Goal: Transaction & Acquisition: Download file/media

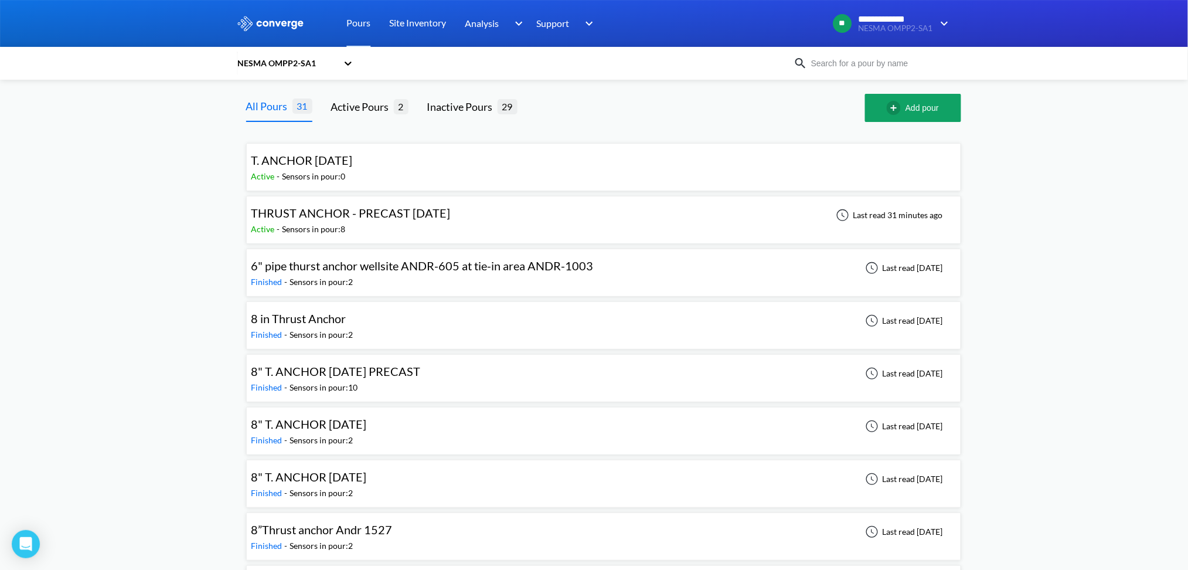
click at [366, 223] on div "Active - Sensors in pour: 8" at bounding box center [353, 229] width 205 height 13
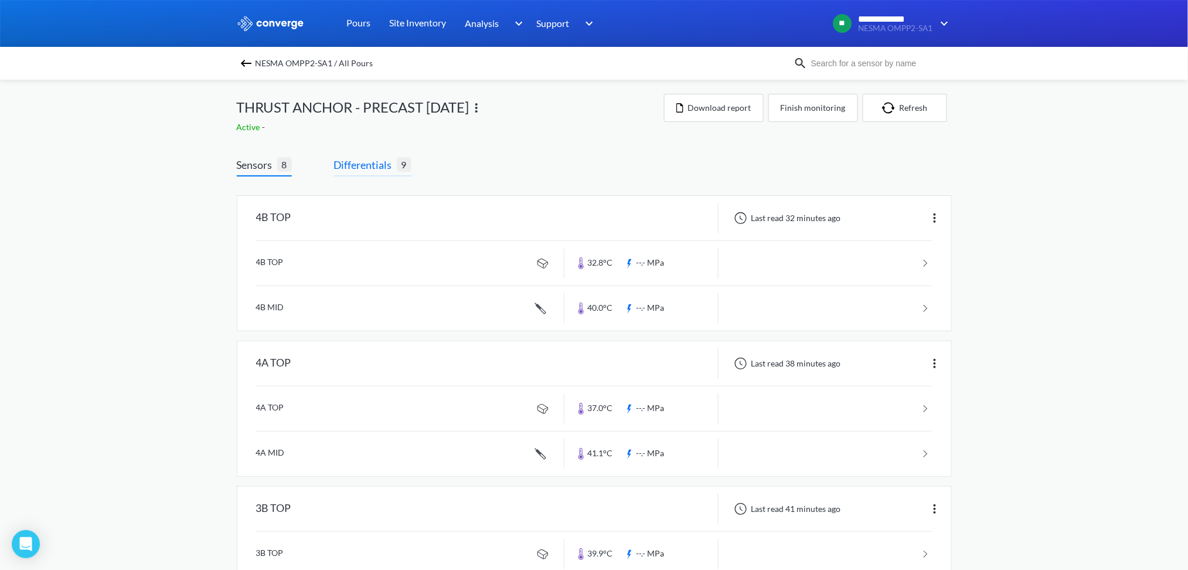
click at [371, 162] on span "Differentials" at bounding box center [365, 164] width 63 height 16
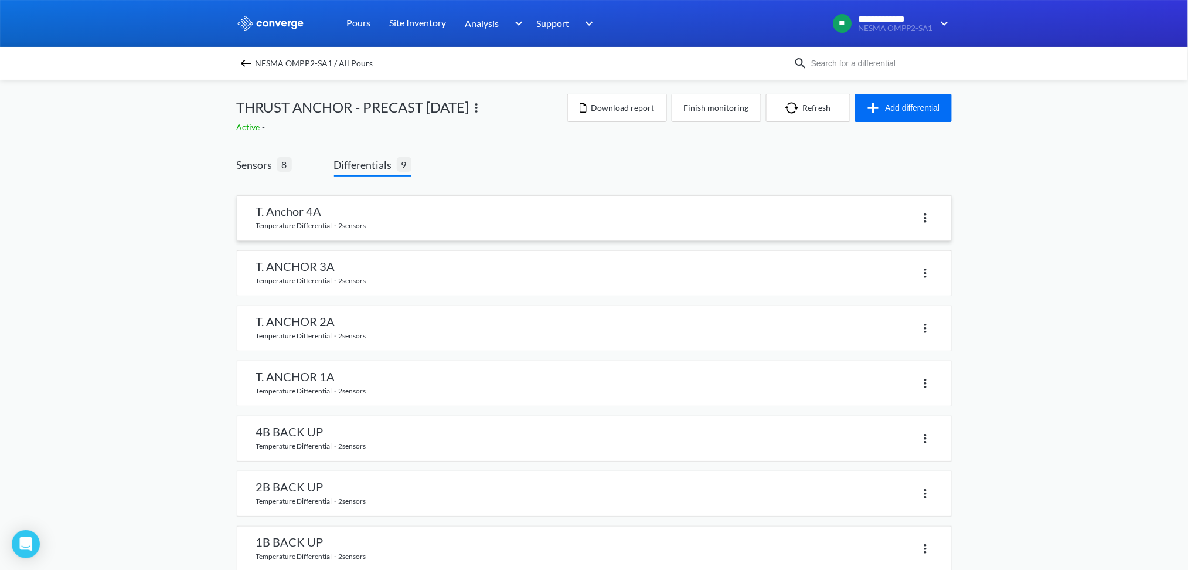
click at [301, 217] on link at bounding box center [594, 218] width 714 height 45
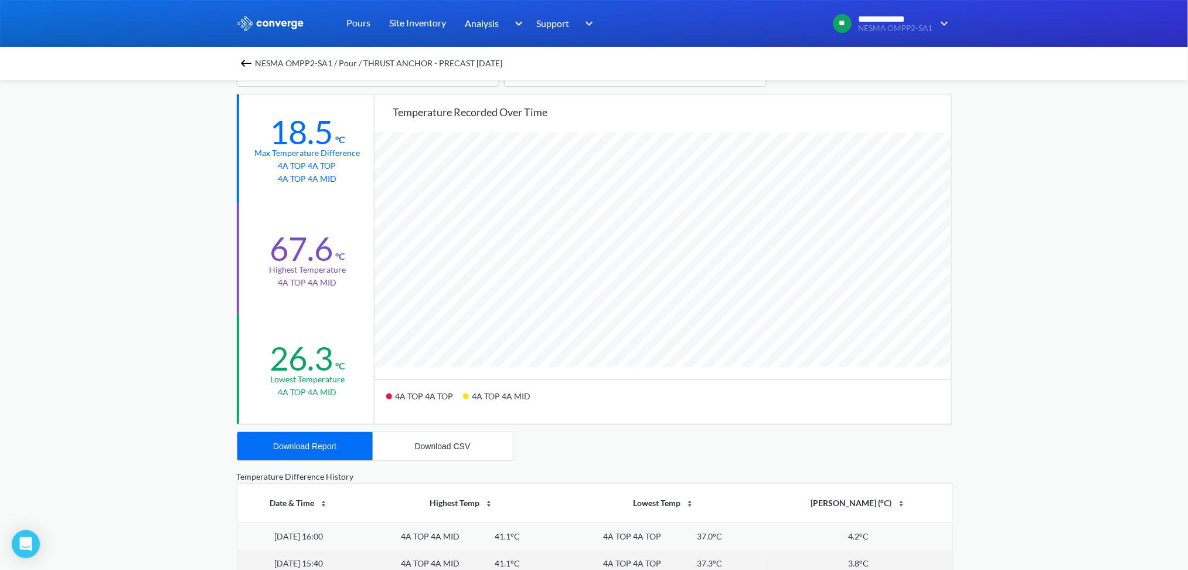
scroll to position [234, 0]
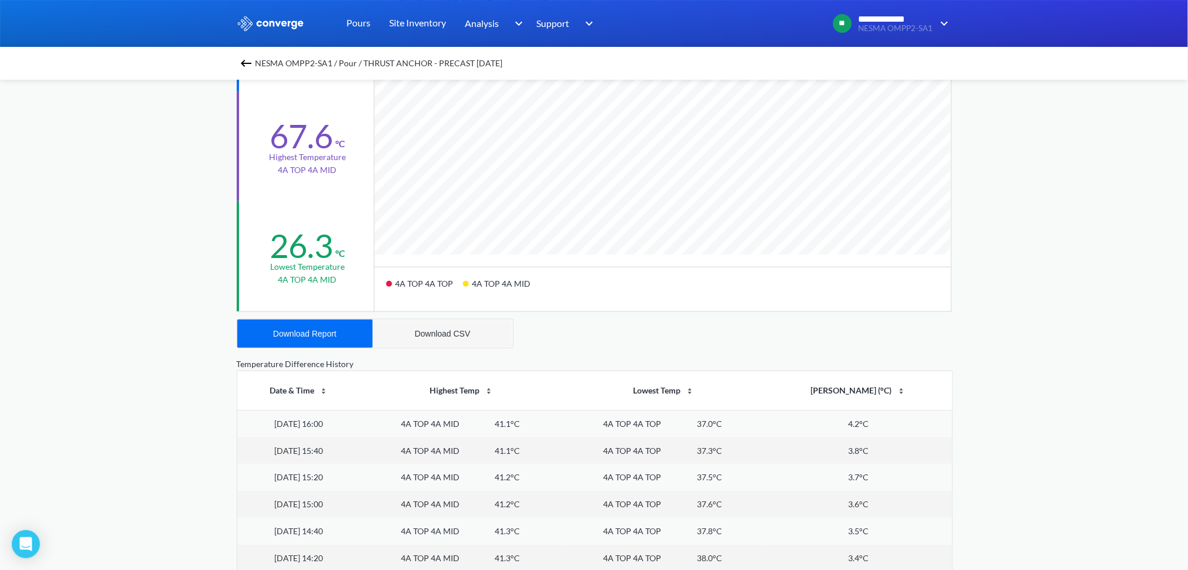
drag, startPoint x: 410, startPoint y: 334, endPoint x: 399, endPoint y: 331, distance: 11.5
click at [413, 334] on button "Download CSV" at bounding box center [443, 333] width 140 height 28
click at [340, 330] on button "Download Report" at bounding box center [304, 333] width 135 height 28
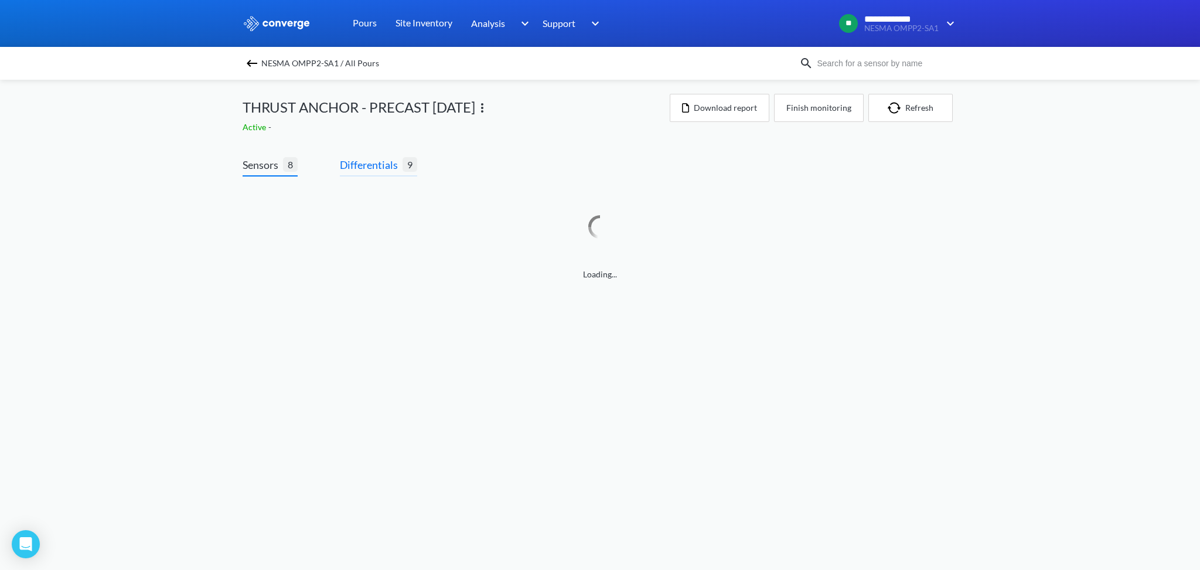
click at [383, 167] on span "Differentials" at bounding box center [371, 164] width 63 height 16
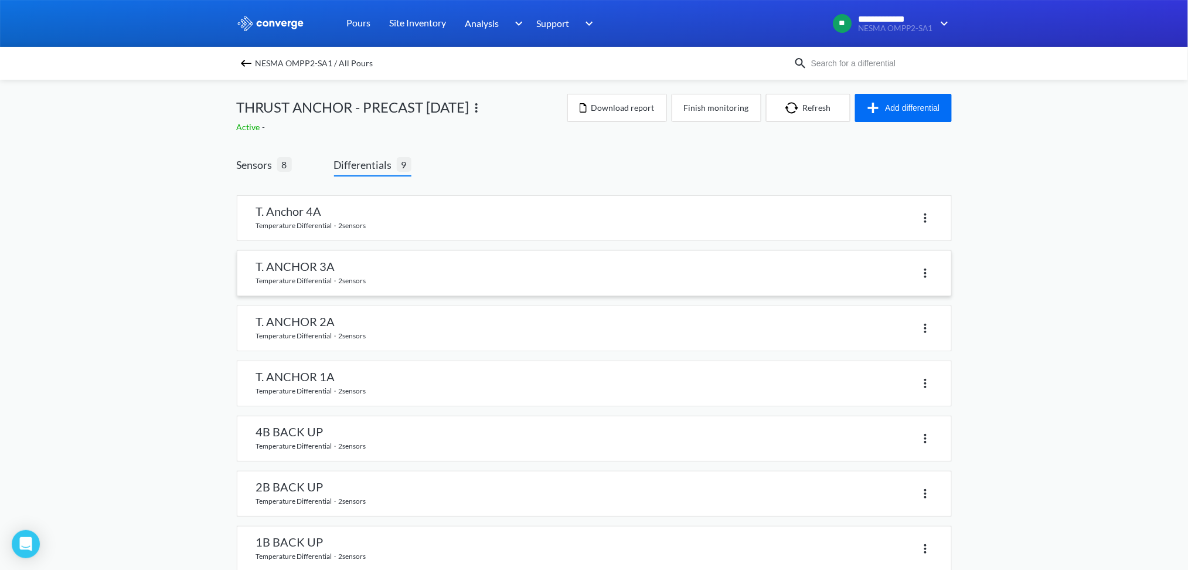
click at [311, 267] on link at bounding box center [594, 273] width 714 height 45
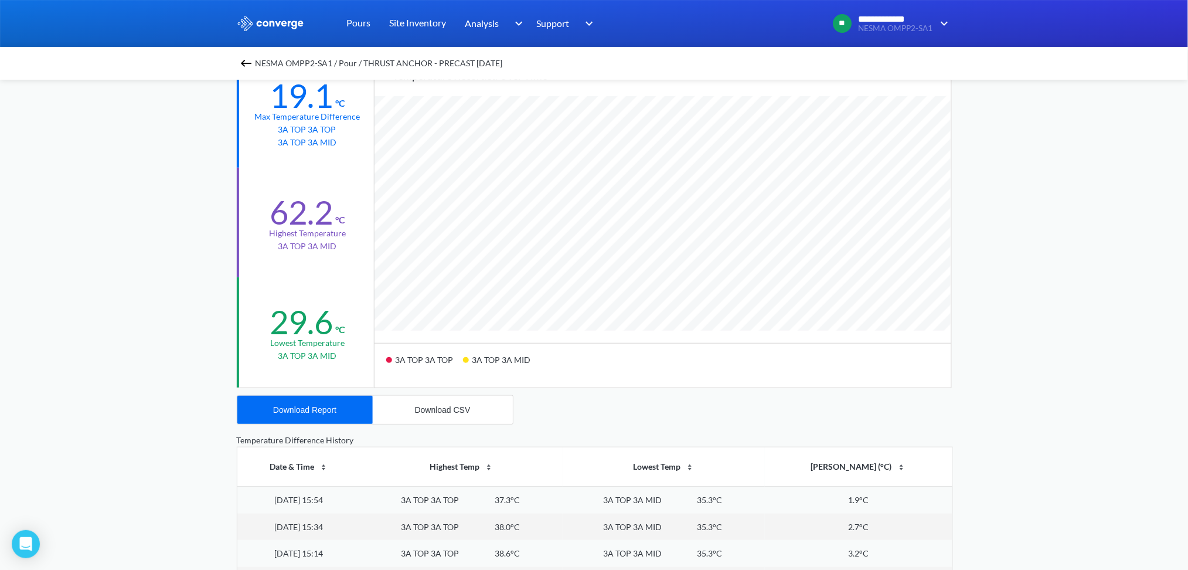
scroll to position [312, 0]
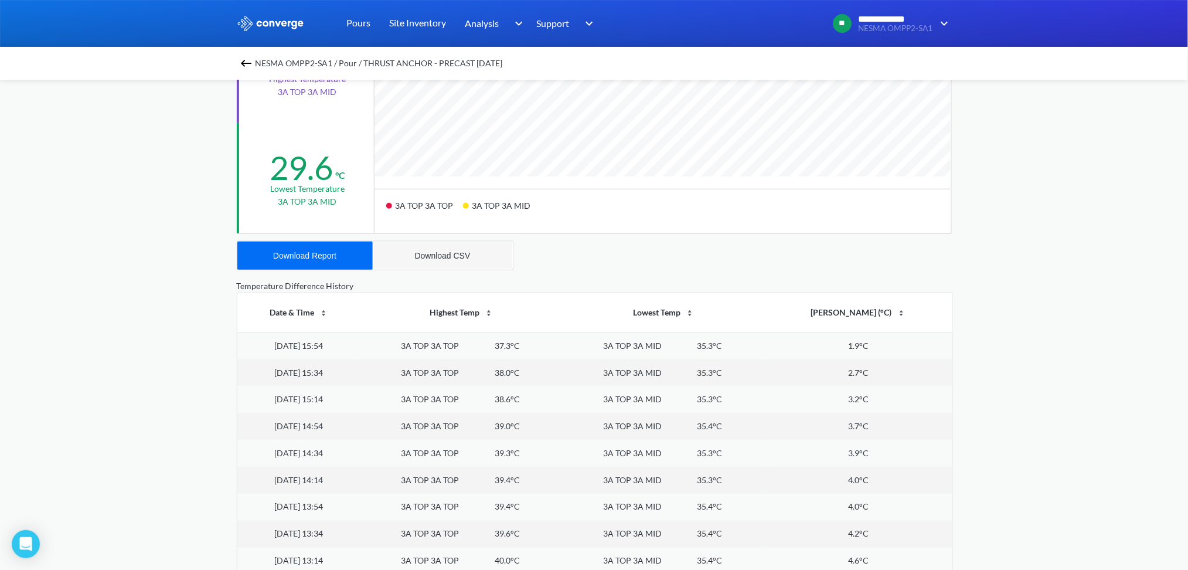
drag, startPoint x: 445, startPoint y: 251, endPoint x: 427, endPoint y: 253, distance: 17.7
click at [444, 251] on div "Download CSV" at bounding box center [443, 255] width 56 height 9
click at [311, 258] on div "Download Report" at bounding box center [304, 255] width 63 height 9
click at [249, 61] on img at bounding box center [246, 63] width 14 height 14
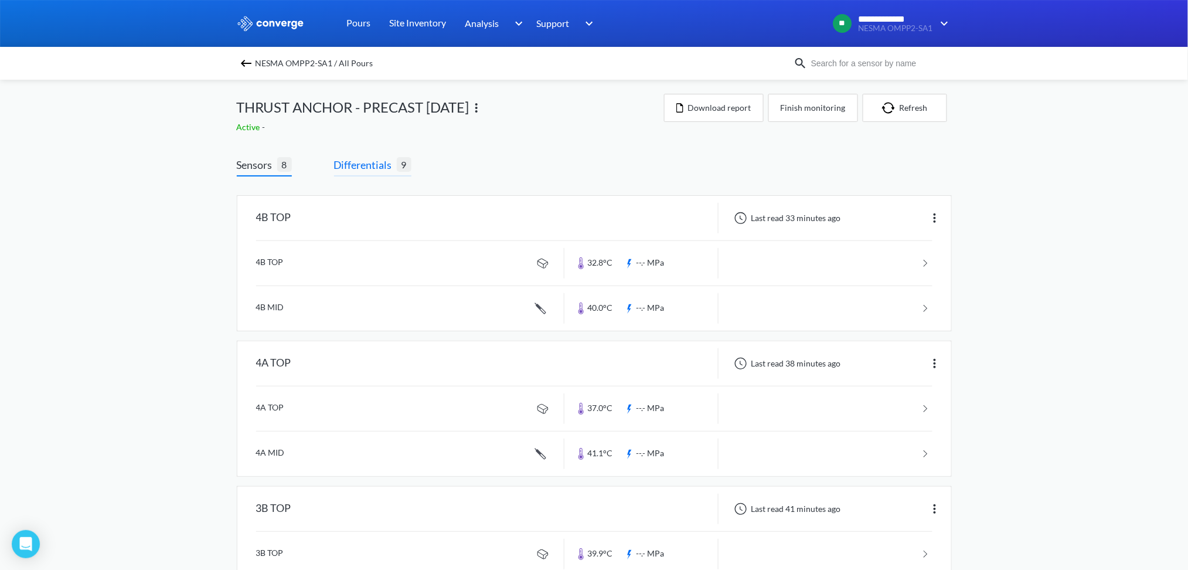
click at [381, 165] on span "Differentials" at bounding box center [365, 164] width 63 height 16
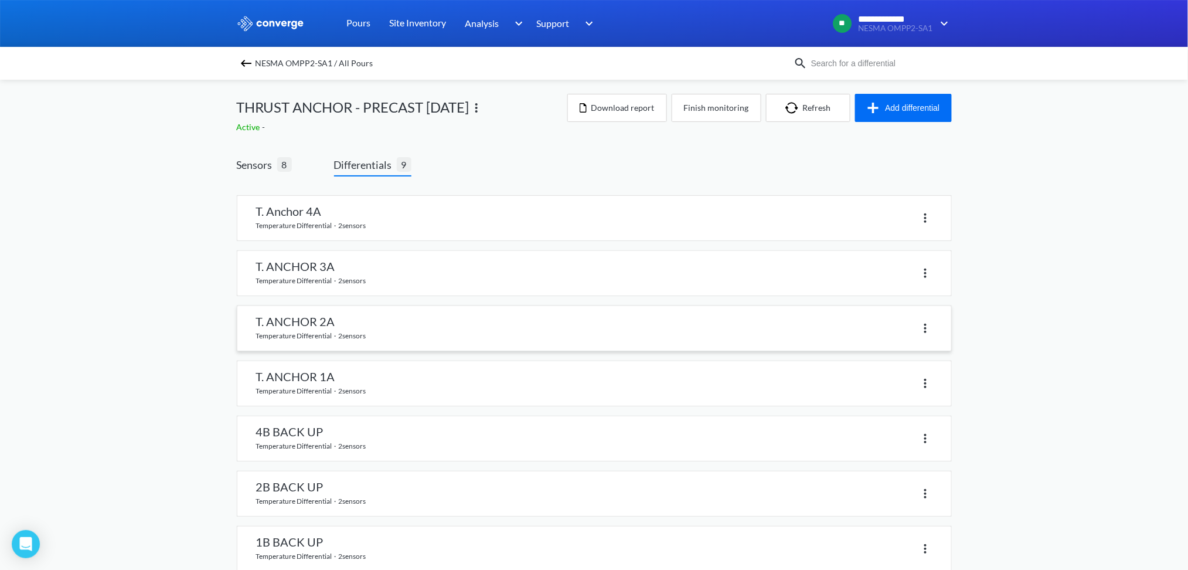
click at [327, 328] on link at bounding box center [594, 328] width 714 height 45
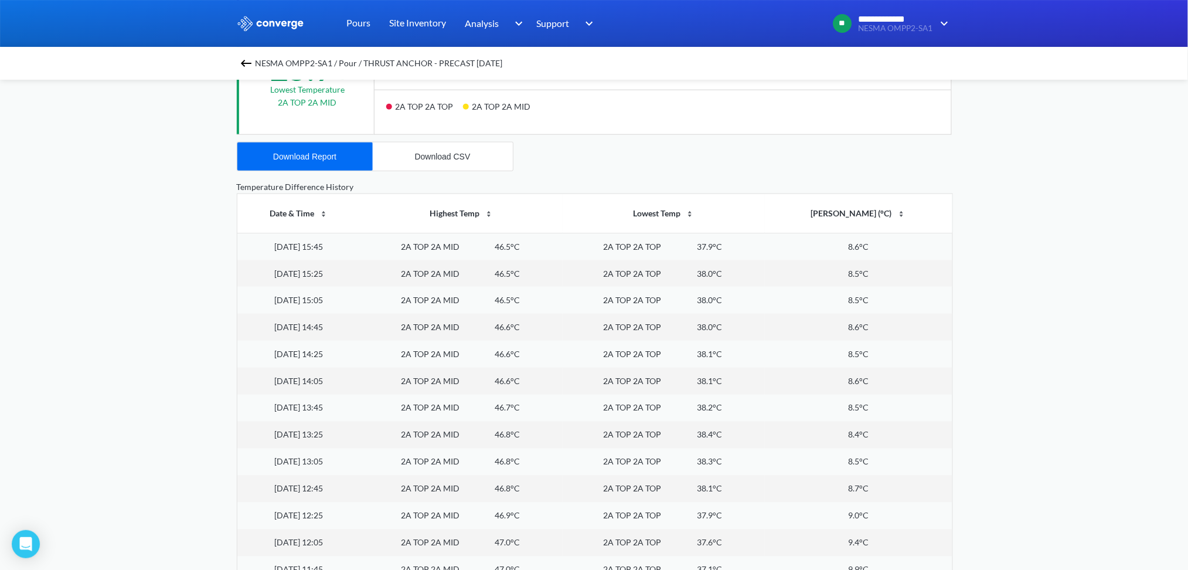
scroll to position [256, 0]
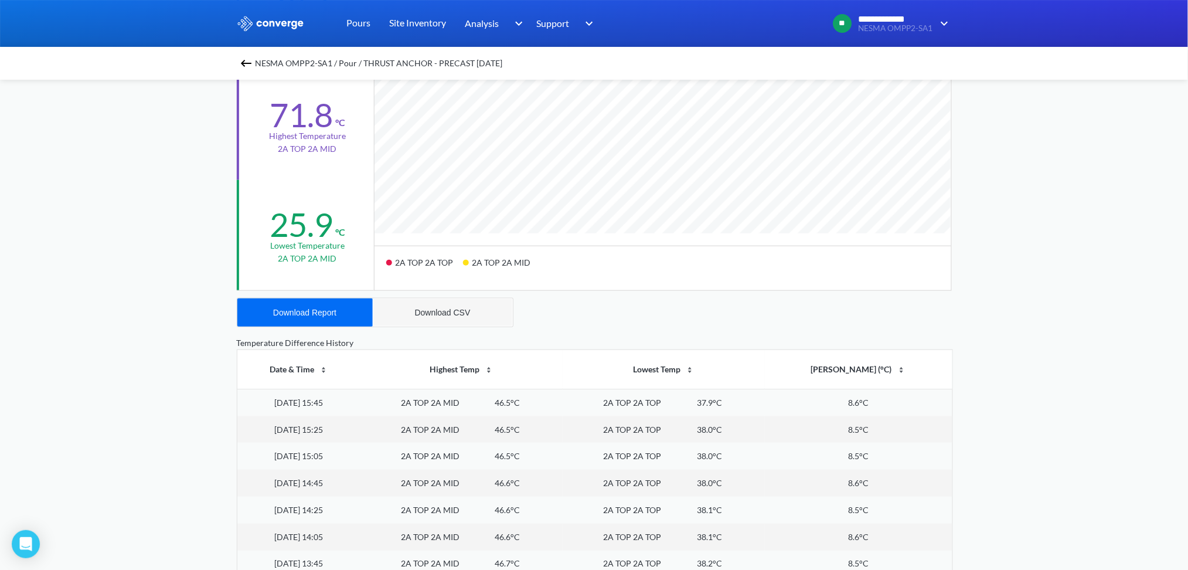
click at [433, 308] on div "Download CSV" at bounding box center [443, 312] width 56 height 9
click at [321, 315] on div "Download Report" at bounding box center [304, 312] width 63 height 9
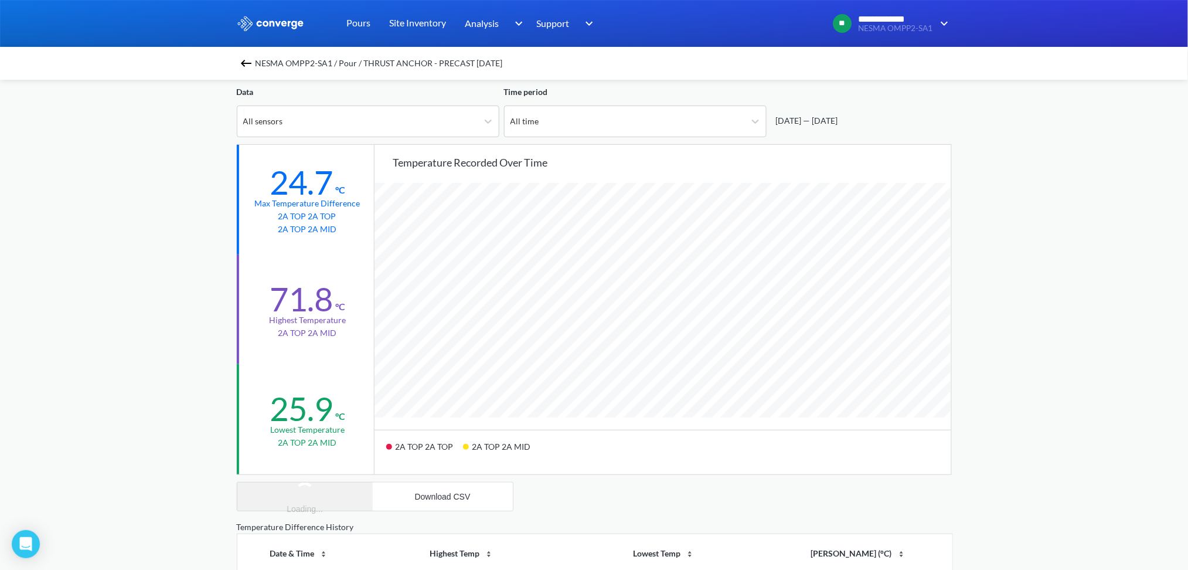
scroll to position [0, 0]
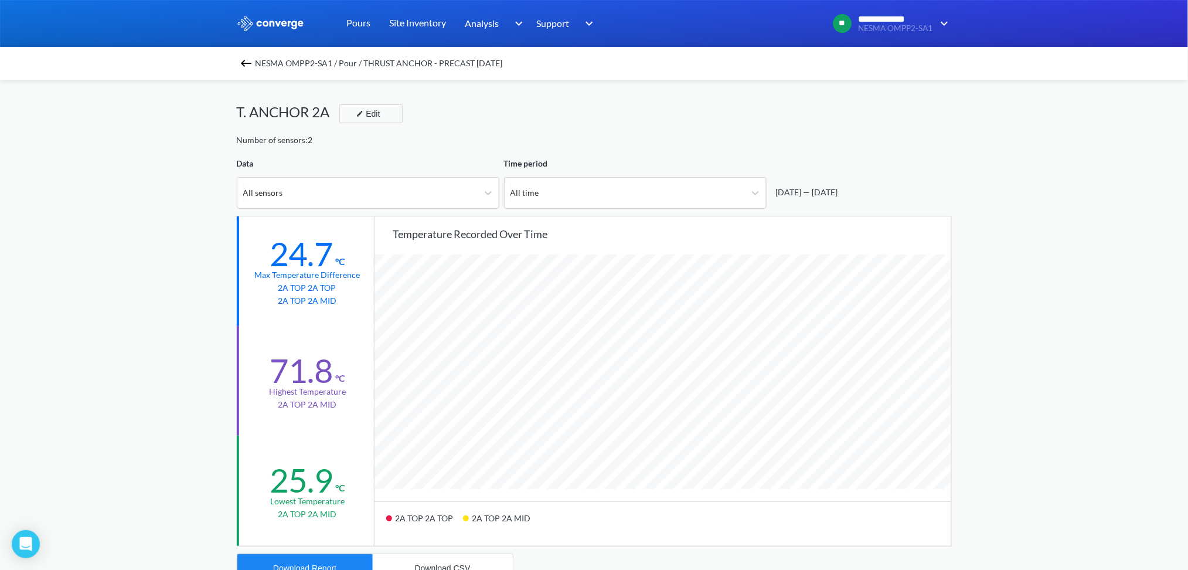
click at [251, 62] on img at bounding box center [246, 63] width 14 height 14
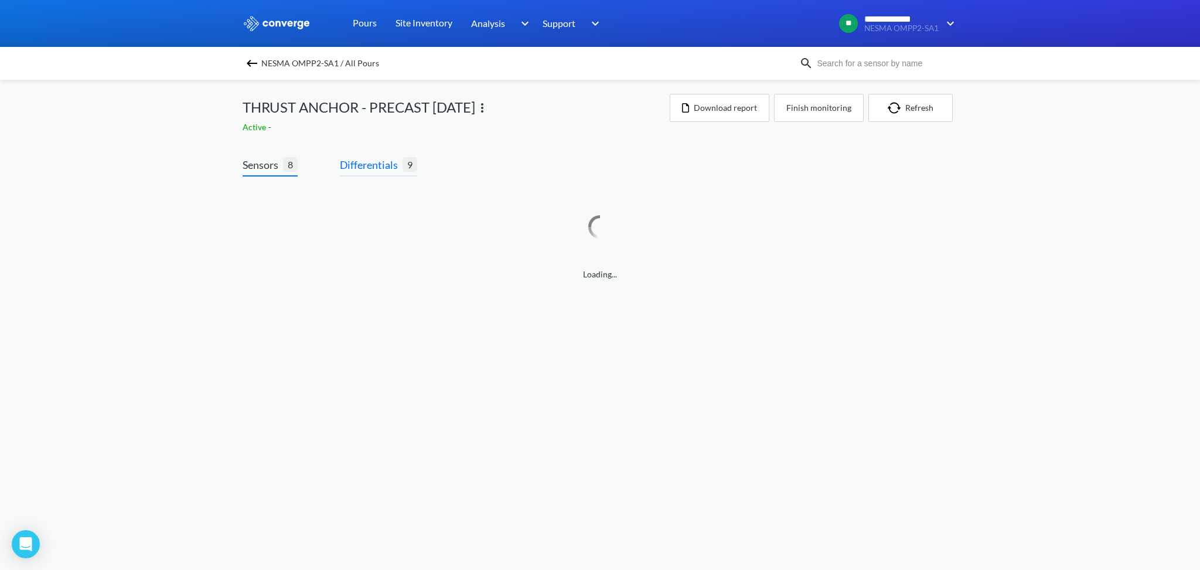
click at [365, 165] on span "Differentials" at bounding box center [371, 164] width 63 height 16
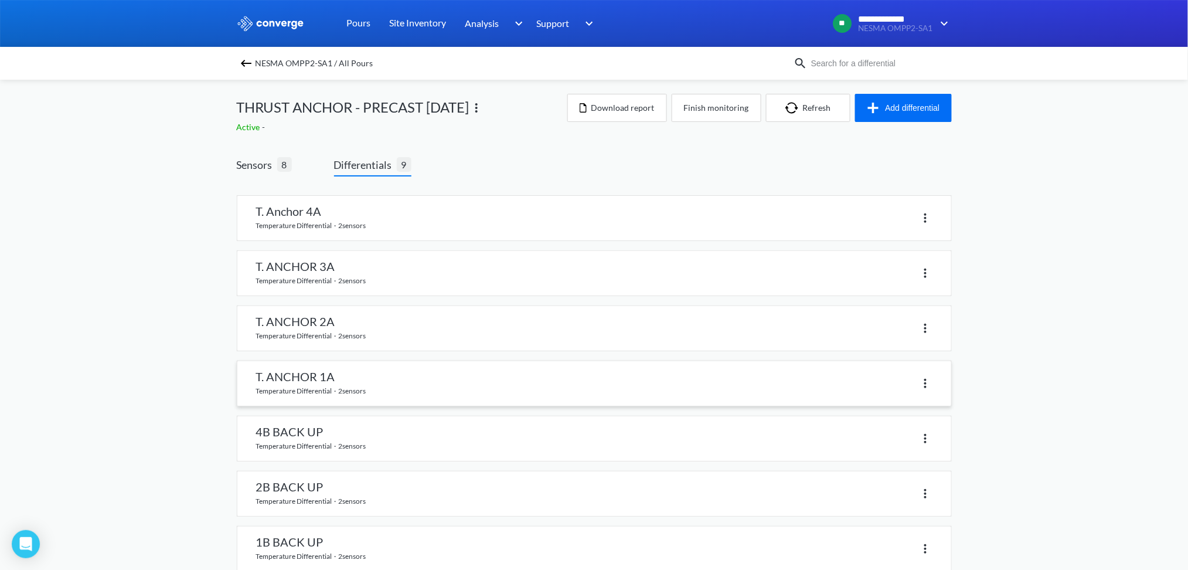
click at [347, 376] on link at bounding box center [594, 383] width 714 height 45
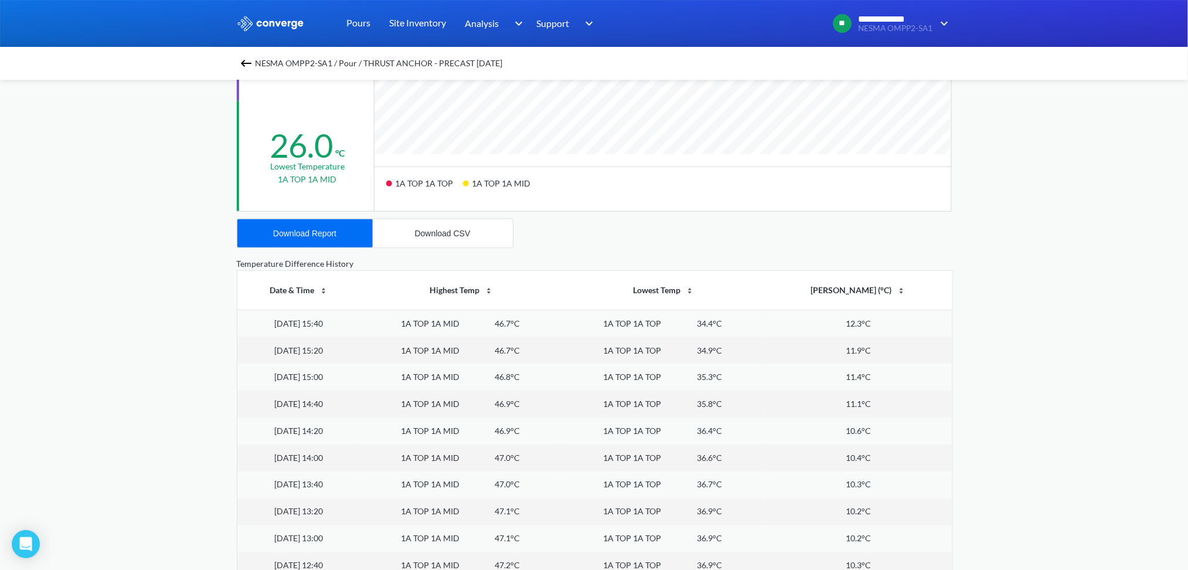
scroll to position [390, 0]
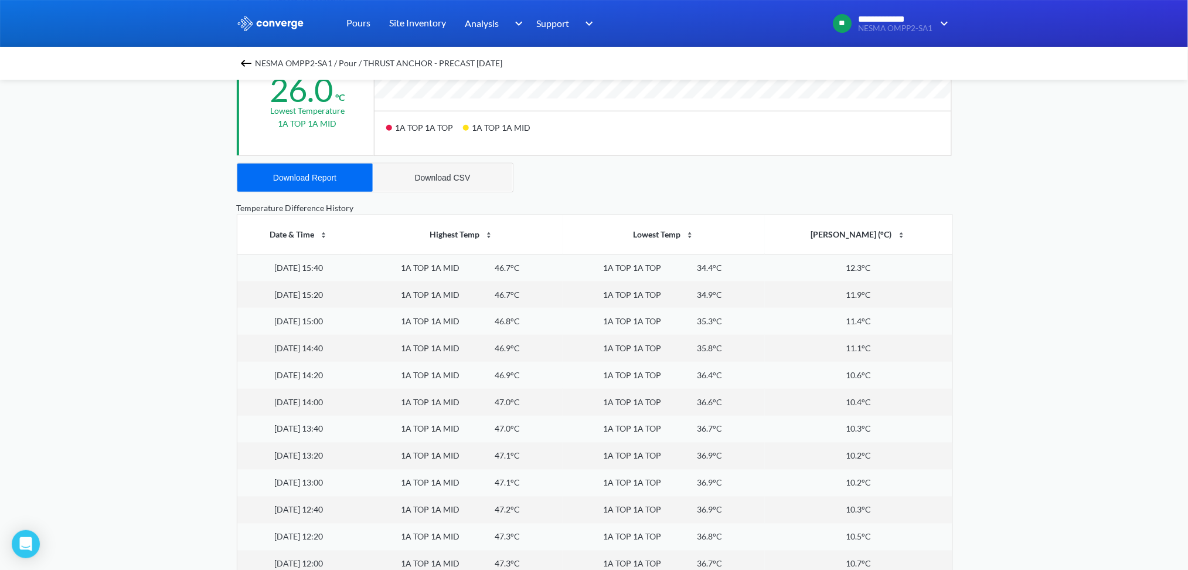
click at [434, 182] on button "Download CSV" at bounding box center [443, 178] width 140 height 28
click at [311, 181] on div "Download Report" at bounding box center [304, 177] width 63 height 9
click at [248, 59] on img at bounding box center [246, 63] width 14 height 14
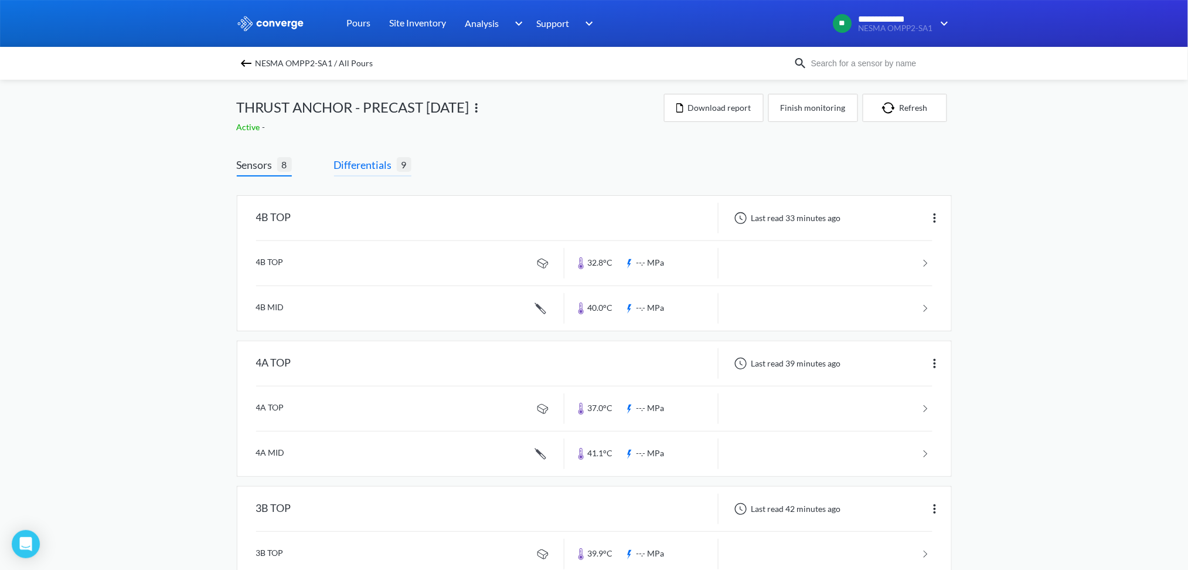
click at [361, 173] on span "Differentials 9" at bounding box center [372, 166] width 77 height 20
click at [379, 165] on span "Differentials" at bounding box center [365, 164] width 63 height 16
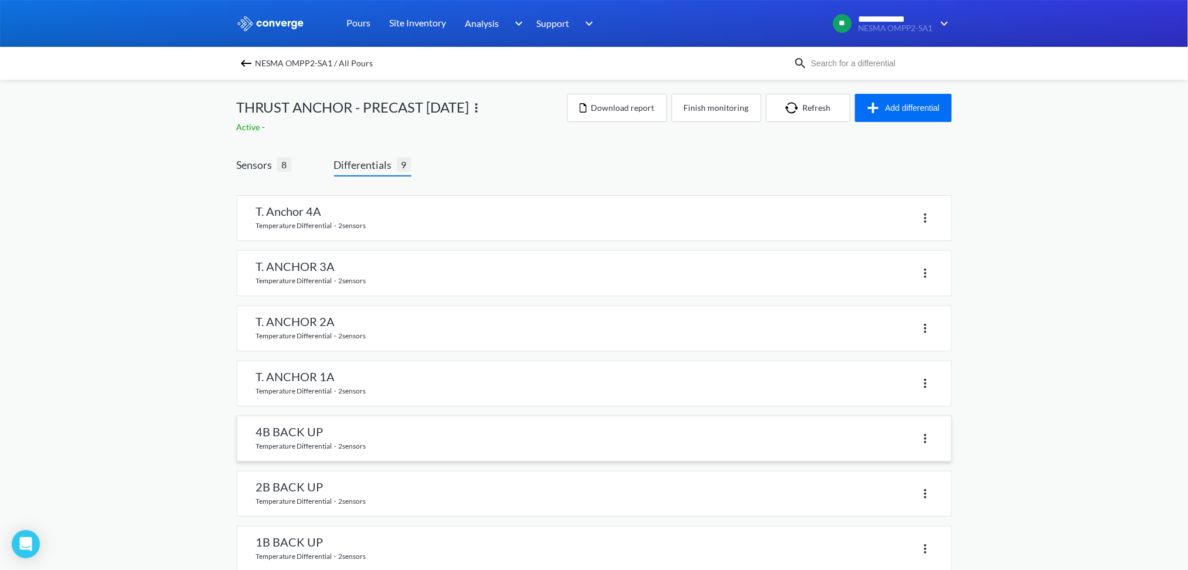
click at [324, 436] on link at bounding box center [594, 438] width 714 height 45
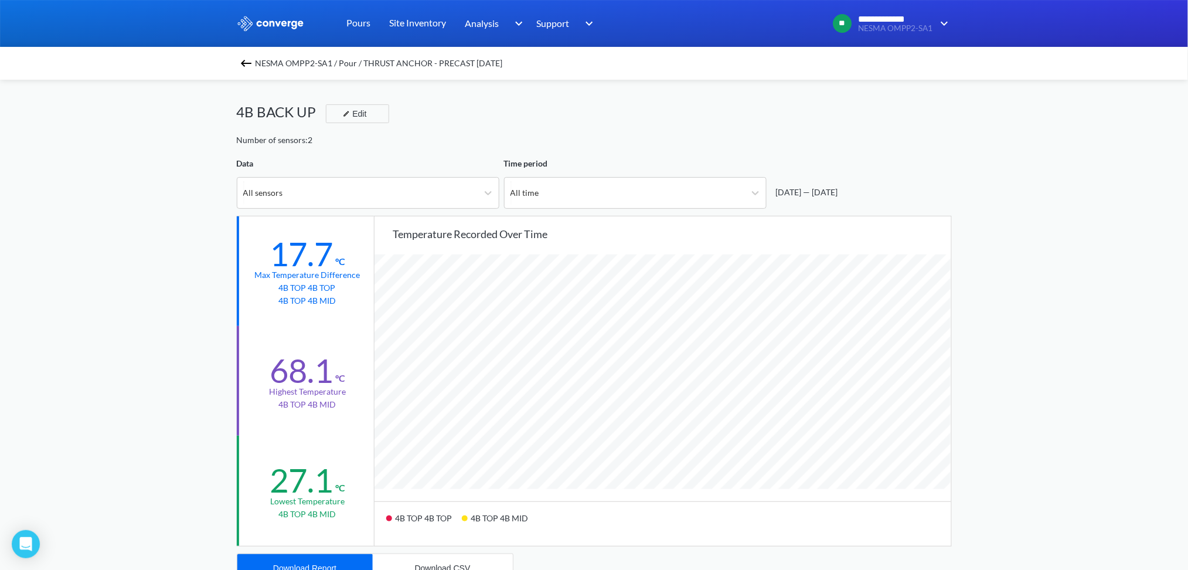
scroll to position [312, 0]
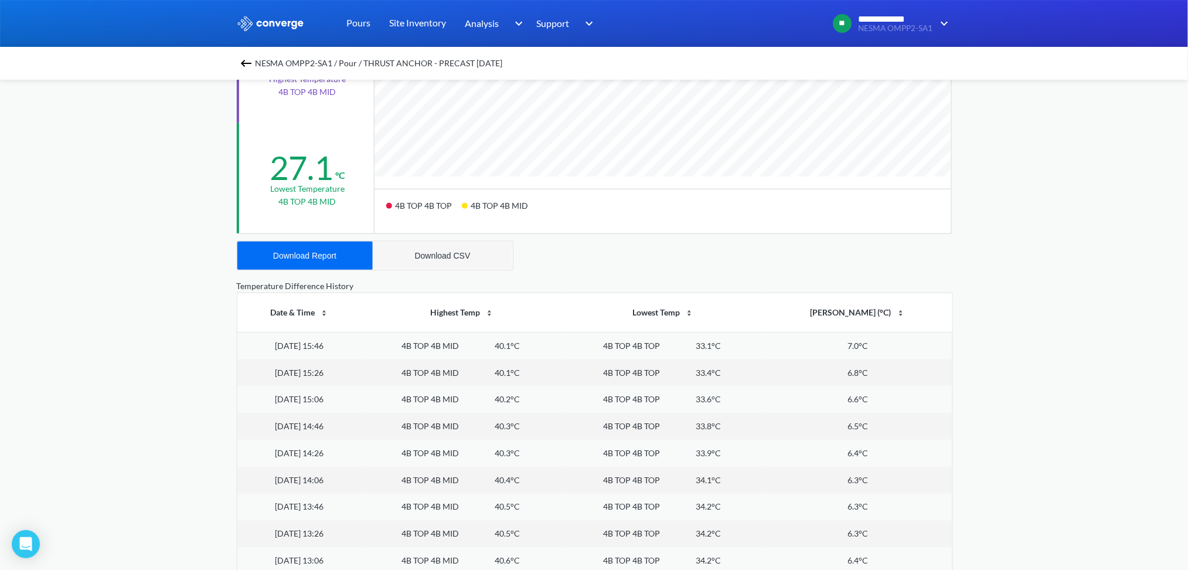
click at [434, 253] on div "Download CSV" at bounding box center [443, 255] width 56 height 9
click at [303, 247] on button "Download Report" at bounding box center [304, 255] width 135 height 28
click at [250, 57] on img at bounding box center [246, 63] width 14 height 14
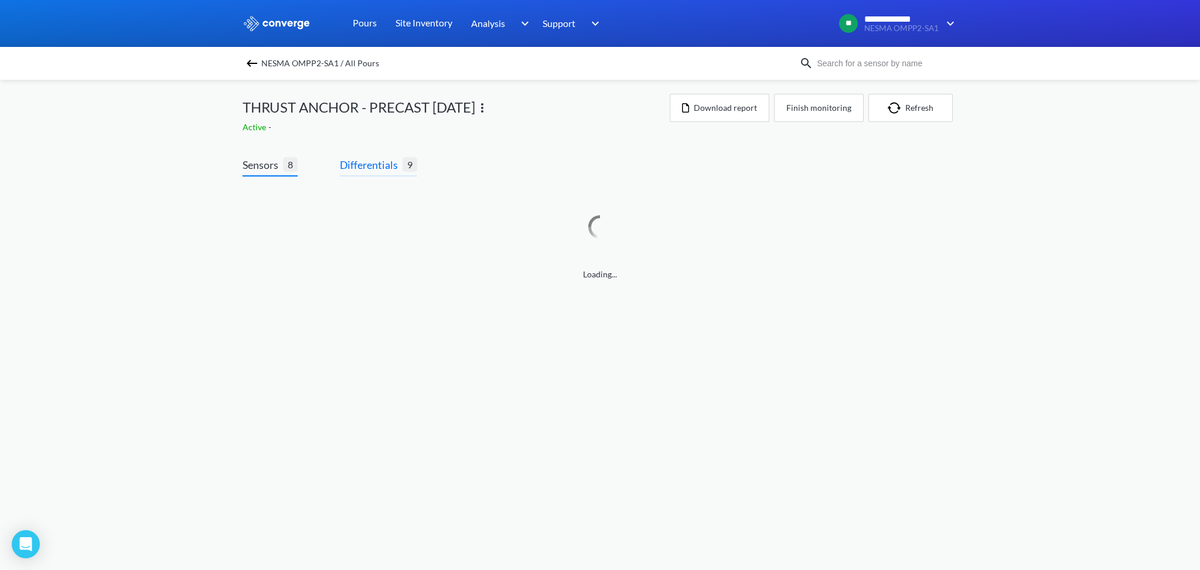
click at [368, 162] on span "Differentials" at bounding box center [371, 164] width 63 height 16
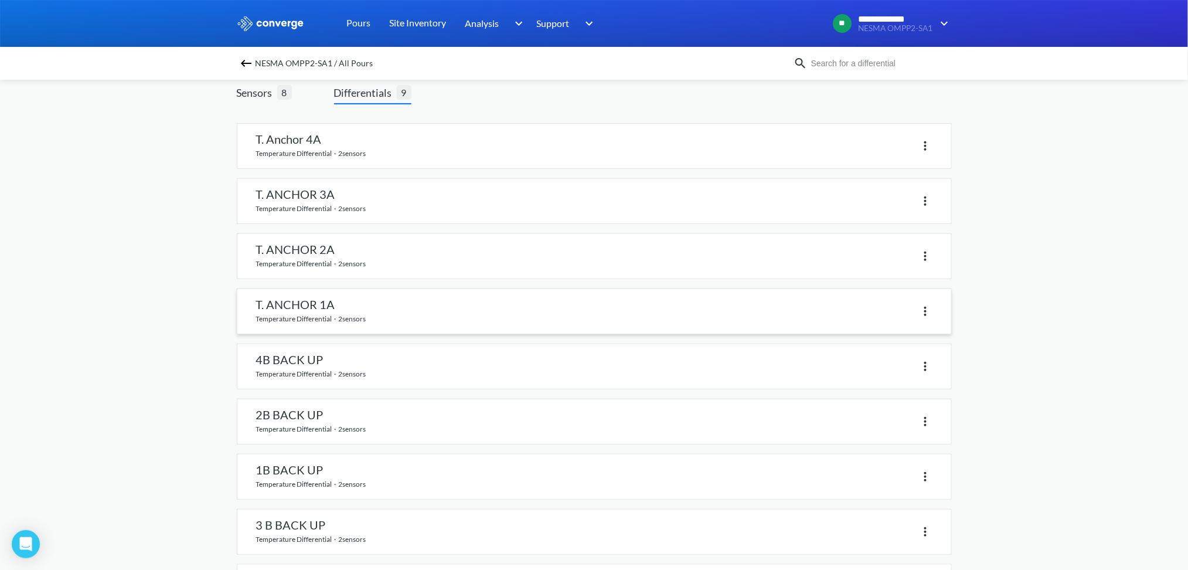
scroll to position [135, 0]
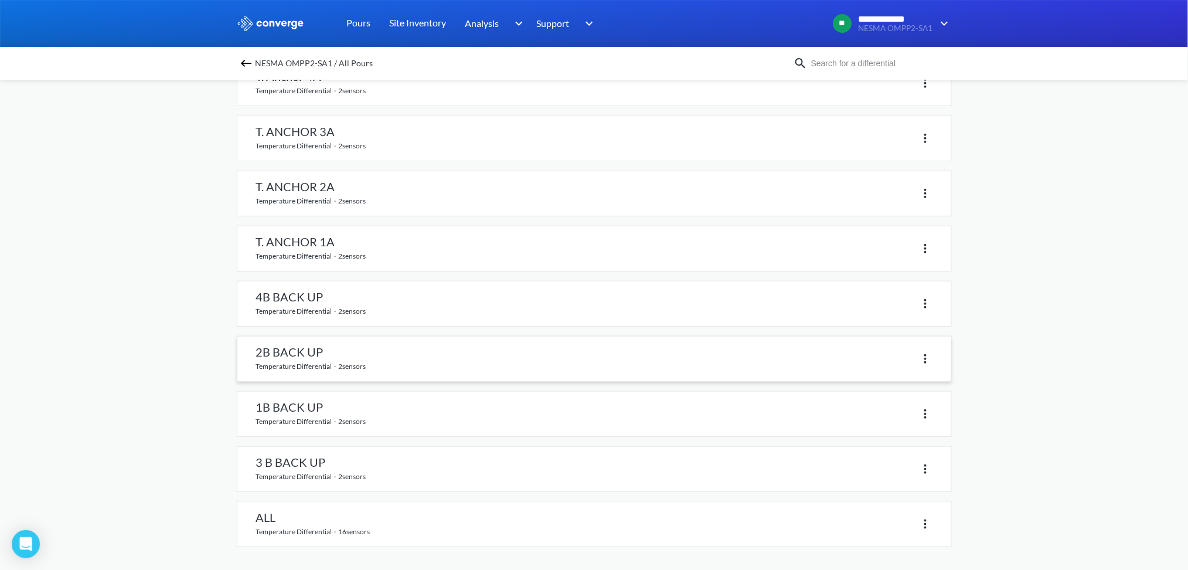
click at [307, 359] on link at bounding box center [594, 358] width 714 height 45
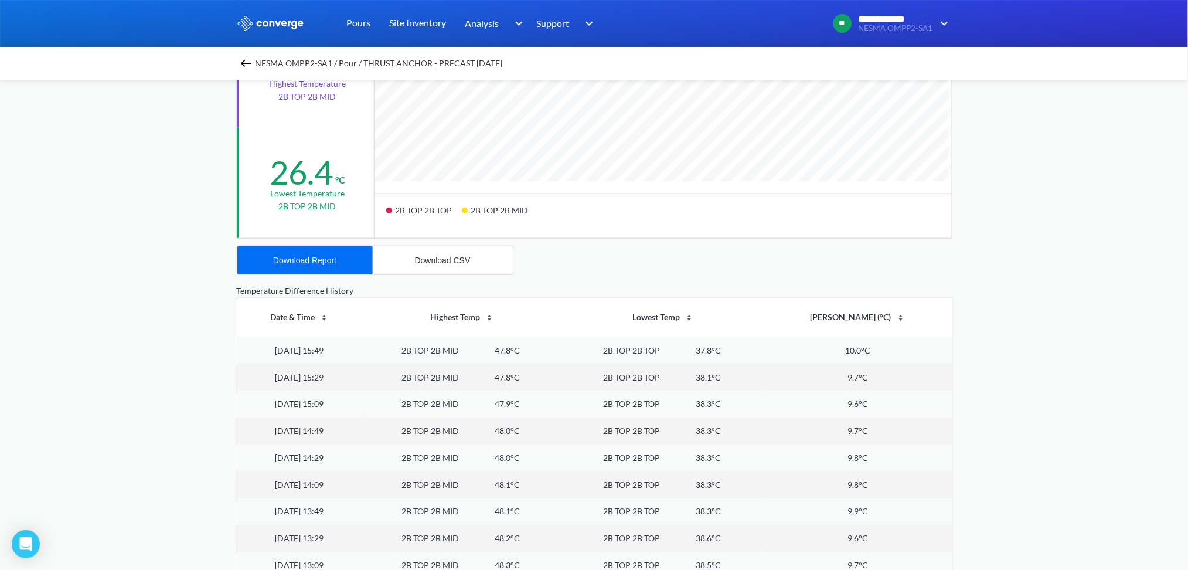
scroll to position [312, 0]
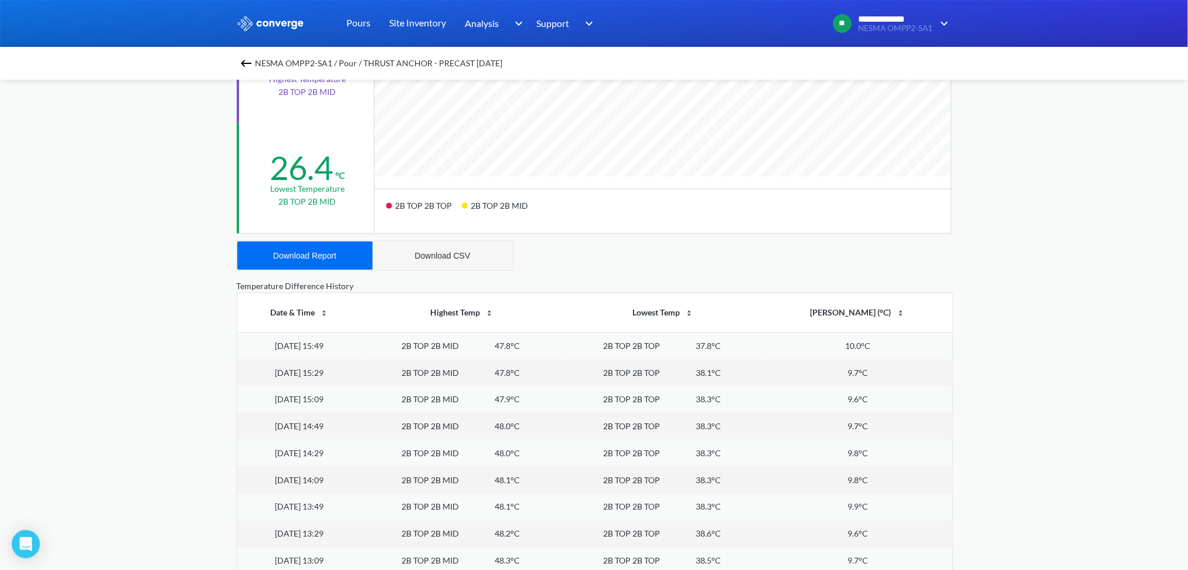
click at [456, 267] on button "Download CSV" at bounding box center [443, 255] width 140 height 28
click at [328, 256] on div "Download Report" at bounding box center [304, 255] width 63 height 9
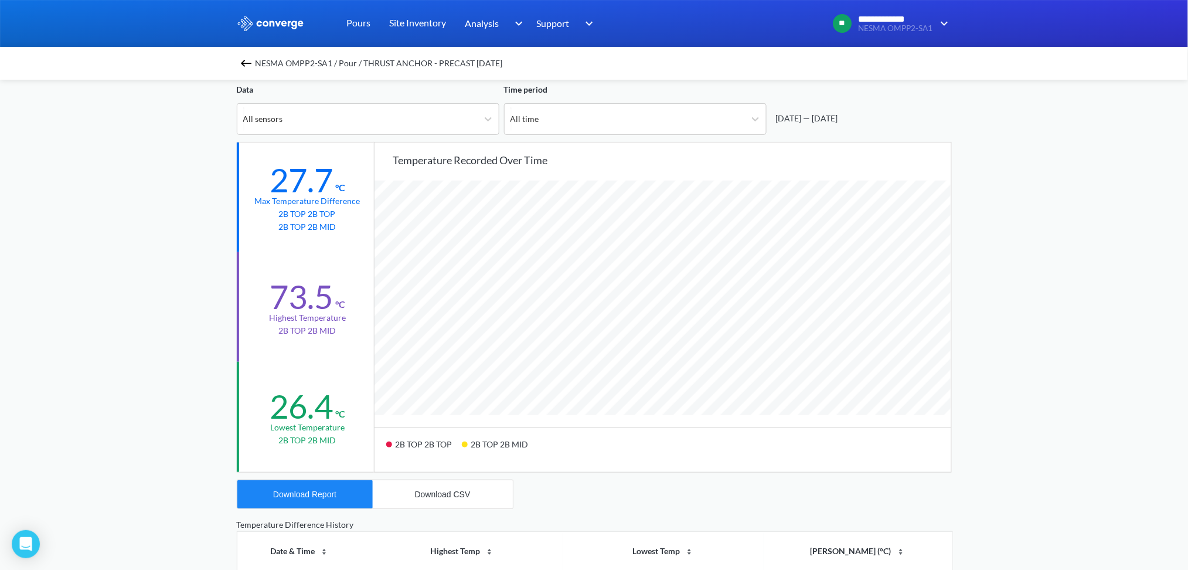
scroll to position [0, 0]
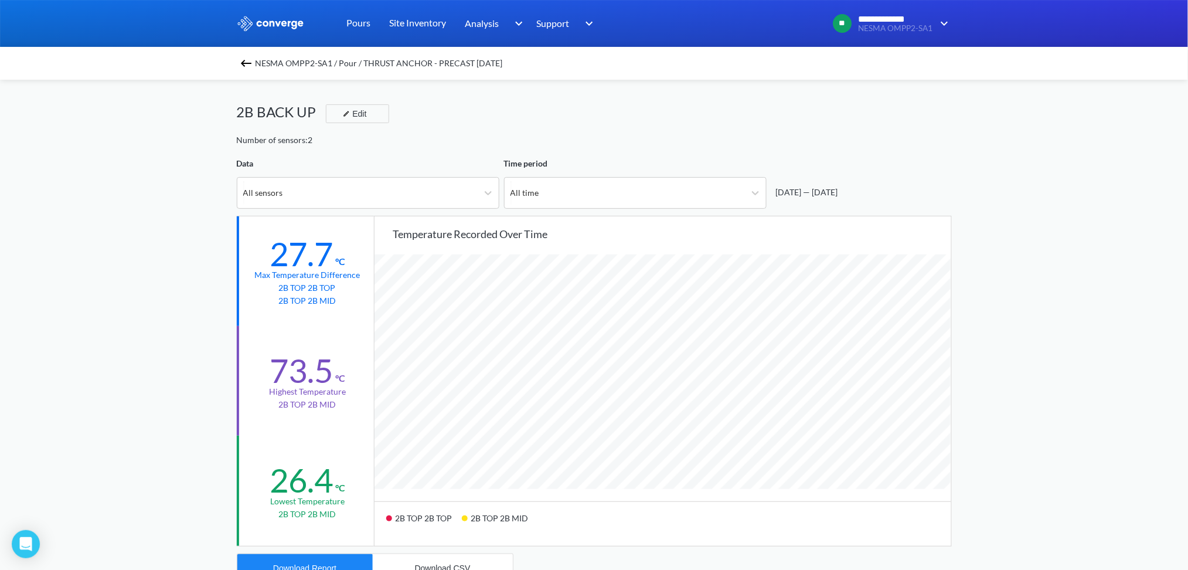
click at [251, 58] on img at bounding box center [246, 63] width 14 height 14
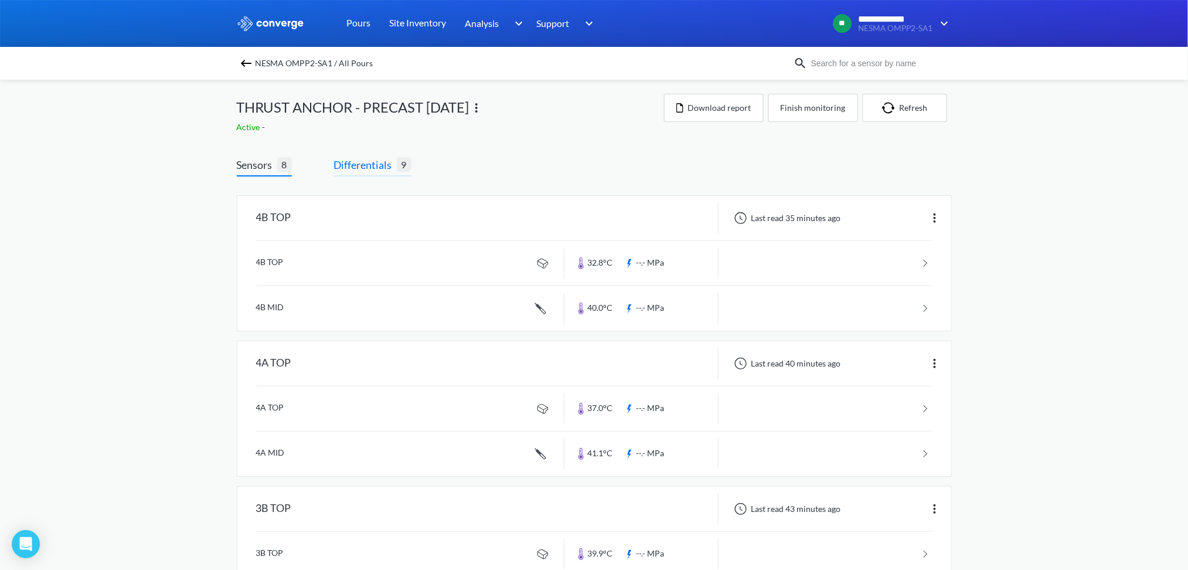
click at [352, 163] on span "Differentials" at bounding box center [365, 164] width 63 height 16
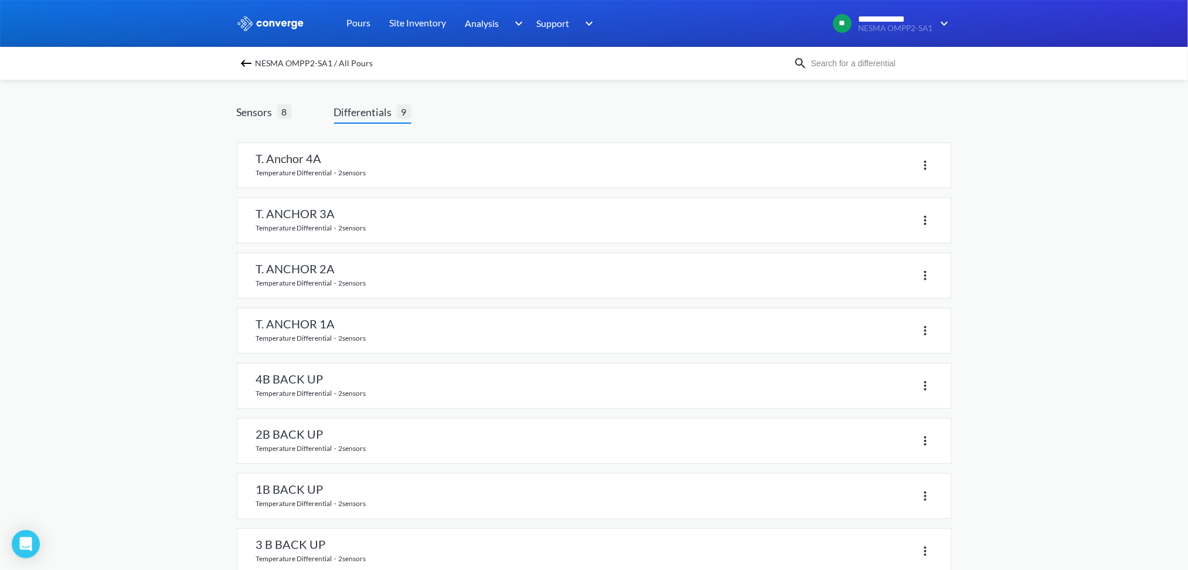
scroll to position [78, 0]
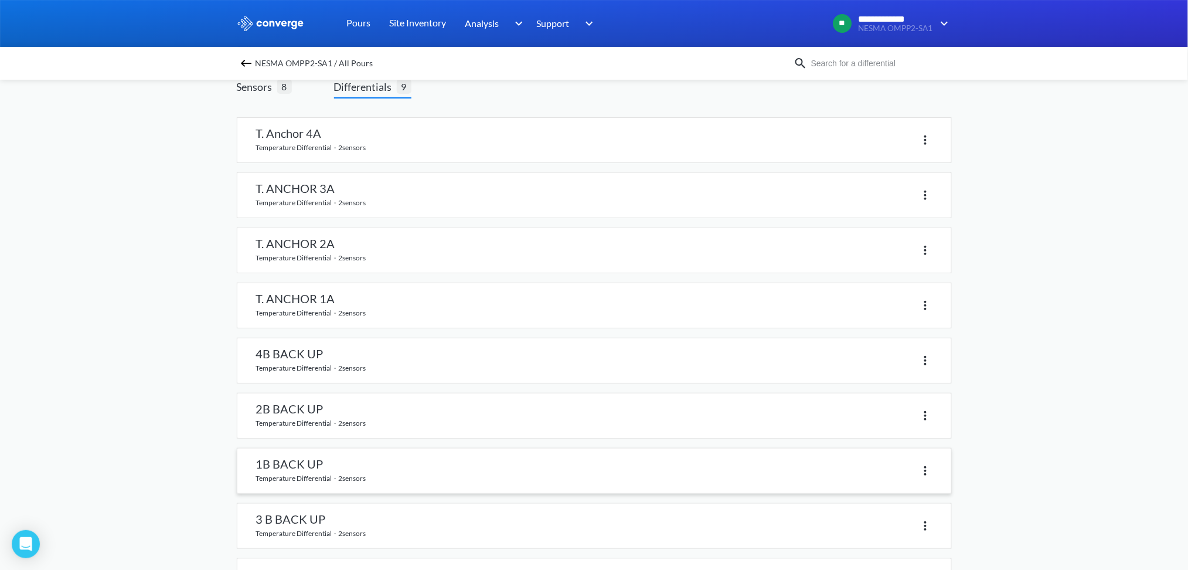
click at [333, 477] on link at bounding box center [594, 470] width 714 height 45
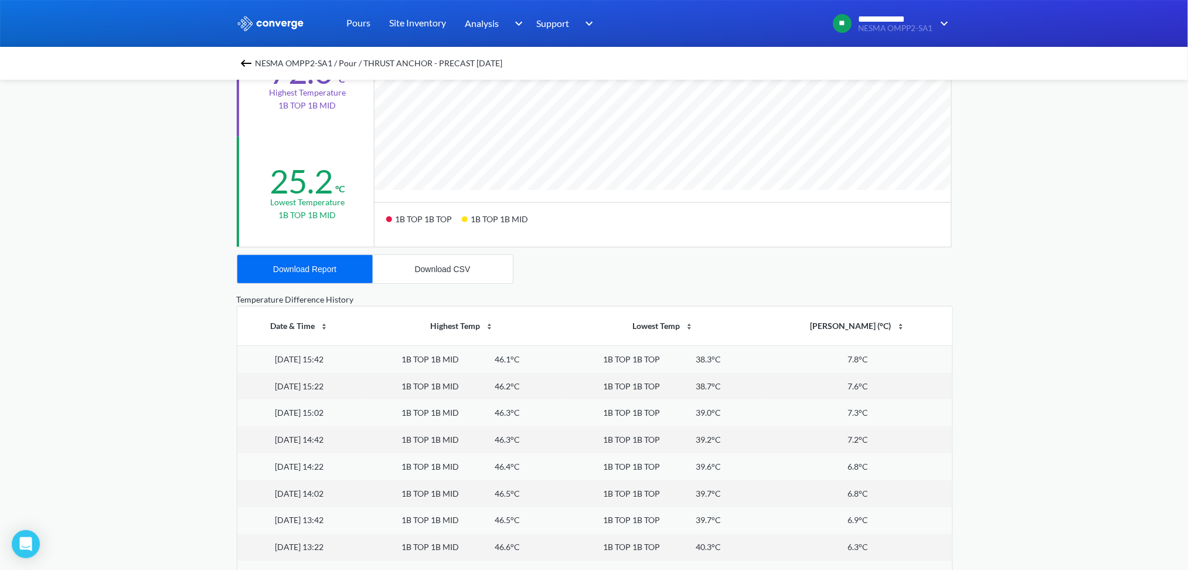
scroll to position [312, 0]
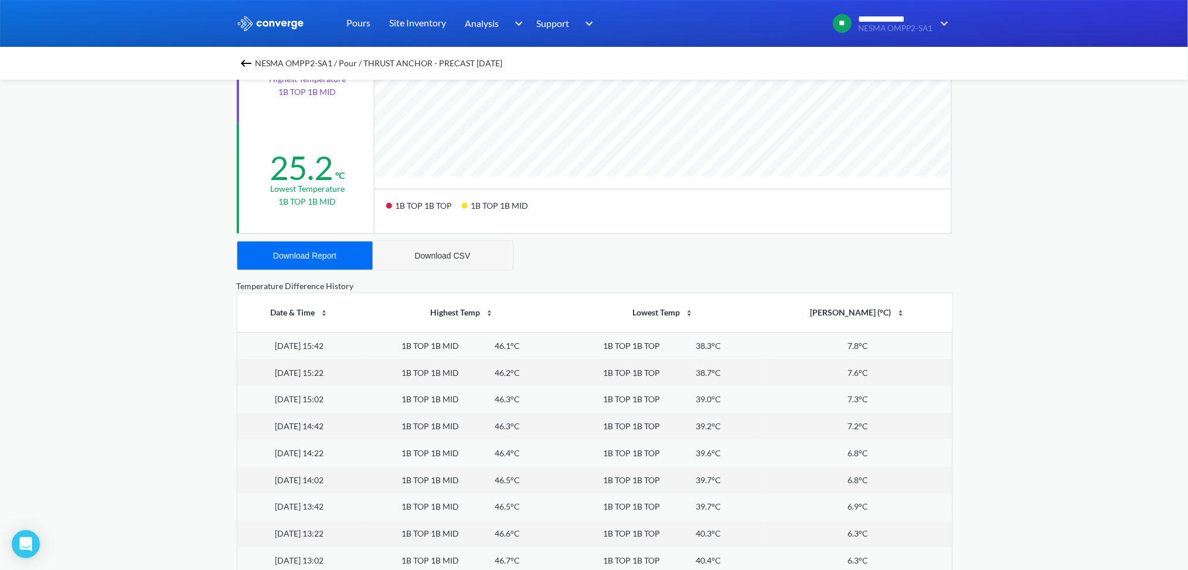
click at [421, 257] on div "Download CSV" at bounding box center [443, 255] width 56 height 9
click at [306, 261] on button "Download Report" at bounding box center [304, 255] width 135 height 28
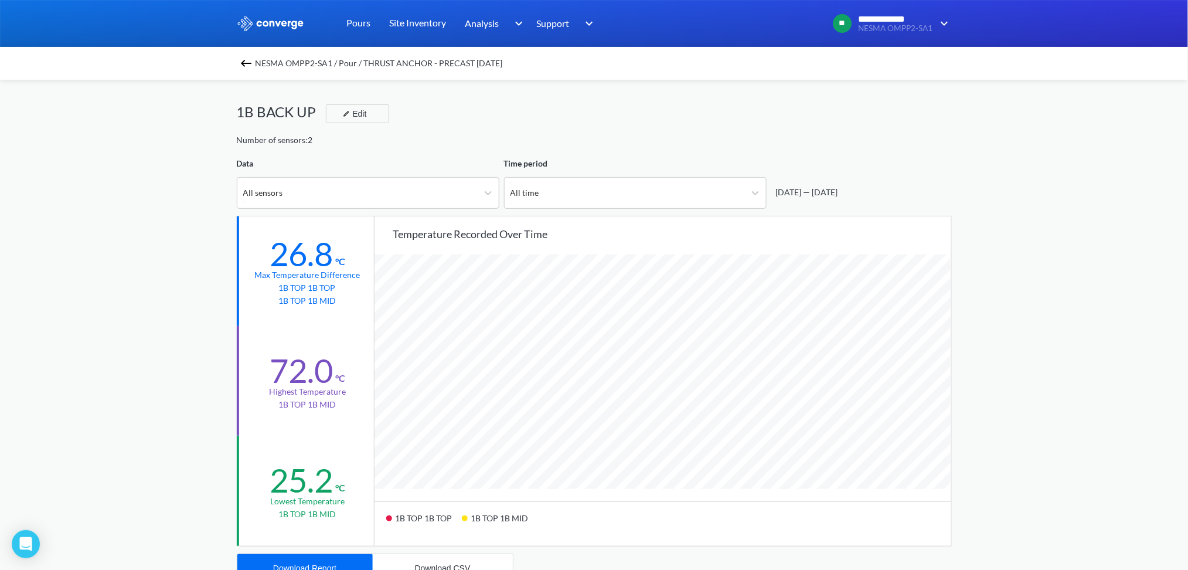
click at [251, 62] on img at bounding box center [246, 63] width 14 height 14
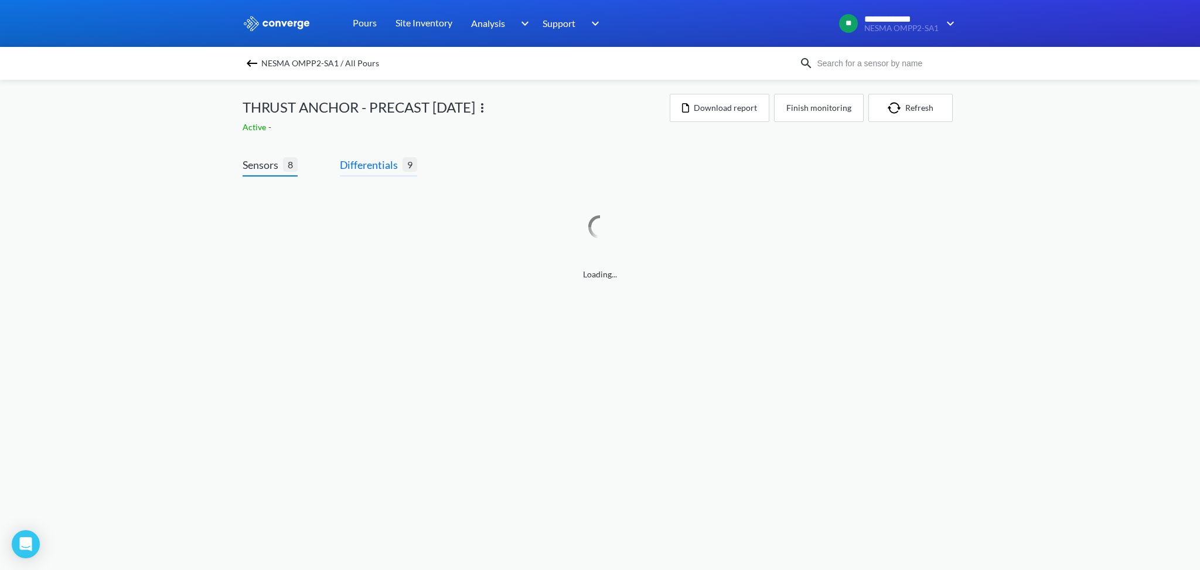
click at [372, 164] on span "Differentials" at bounding box center [371, 164] width 63 height 16
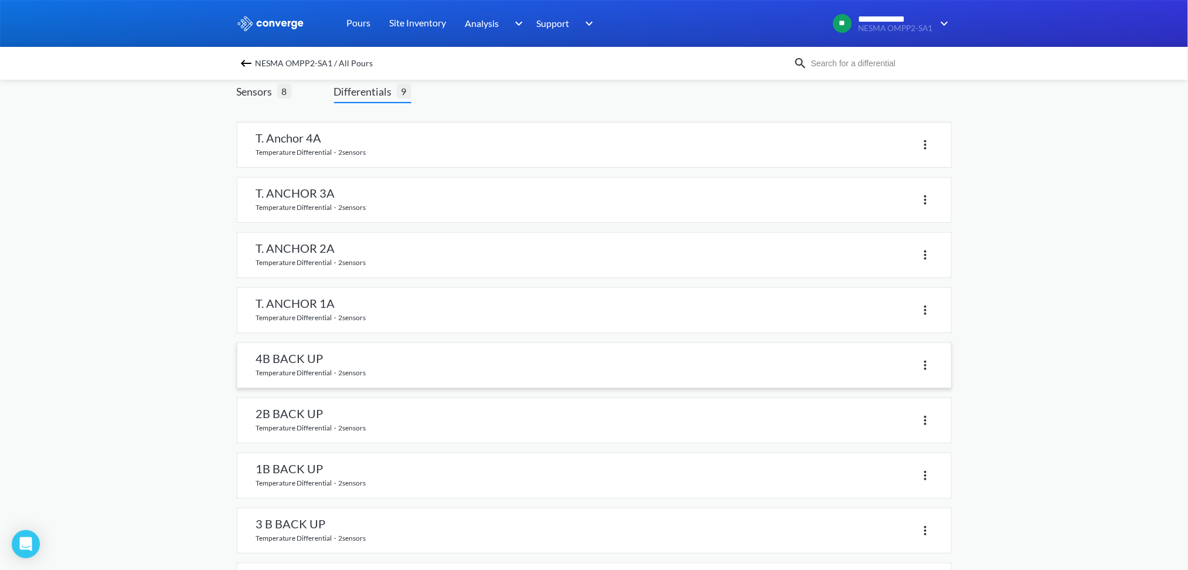
scroll to position [135, 0]
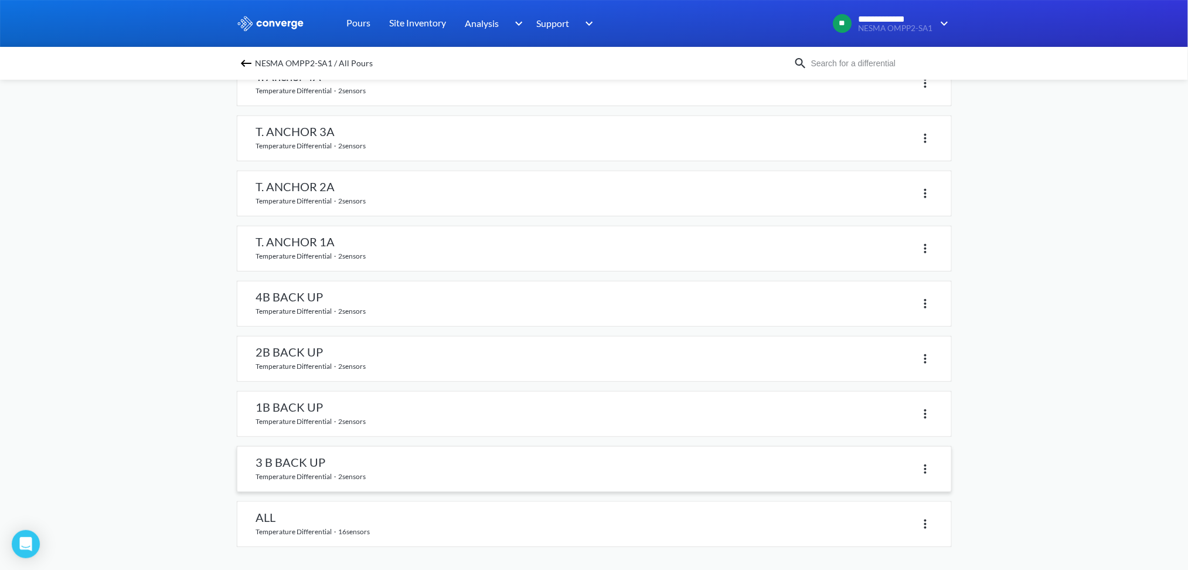
click at [363, 460] on link at bounding box center [594, 469] width 714 height 45
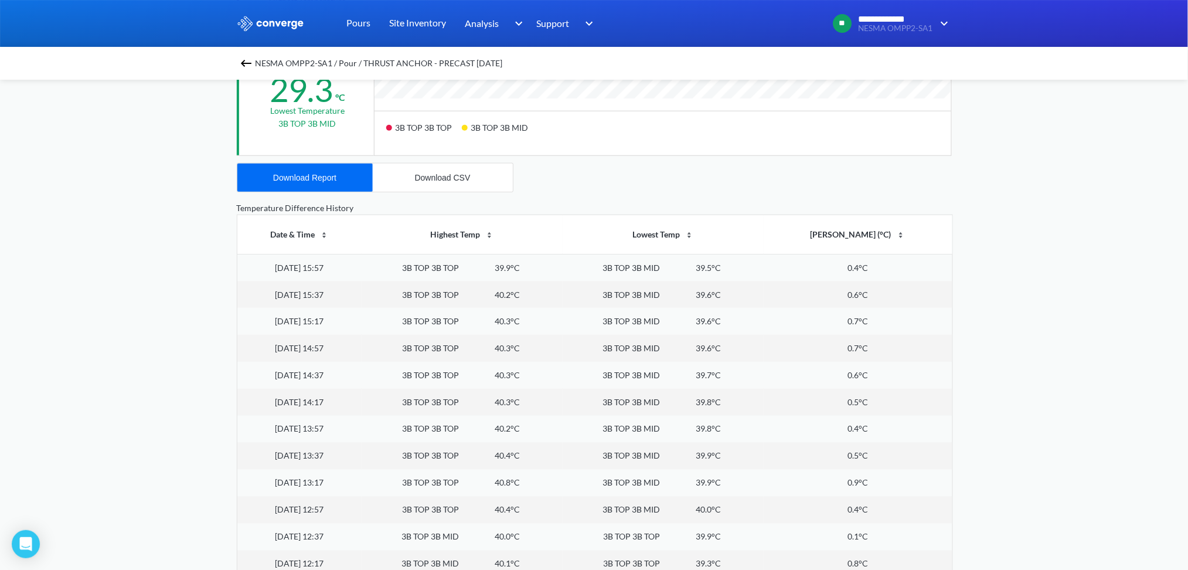
scroll to position [982, 1188]
click at [425, 182] on button "Download CSV" at bounding box center [443, 178] width 140 height 28
click at [292, 175] on div "Download Report" at bounding box center [304, 177] width 63 height 9
